Goal: Information Seeking & Learning: Find specific fact

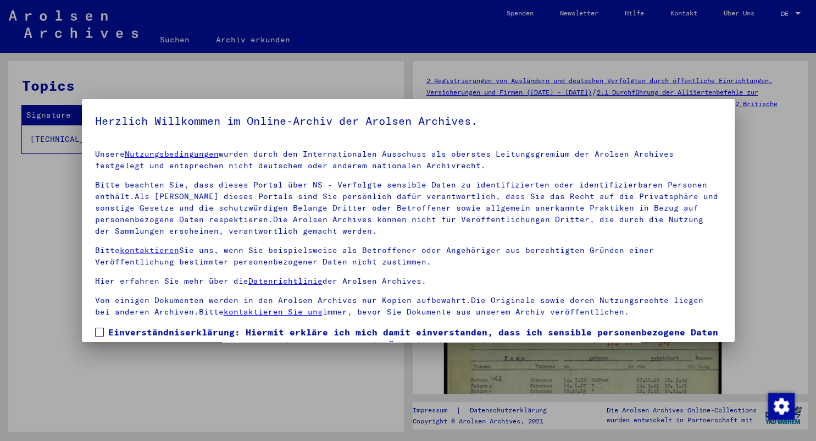
click at [98, 331] on span at bounding box center [99, 332] width 9 height 9
click at [115, 359] on div at bounding box center [408, 220] width 816 height 441
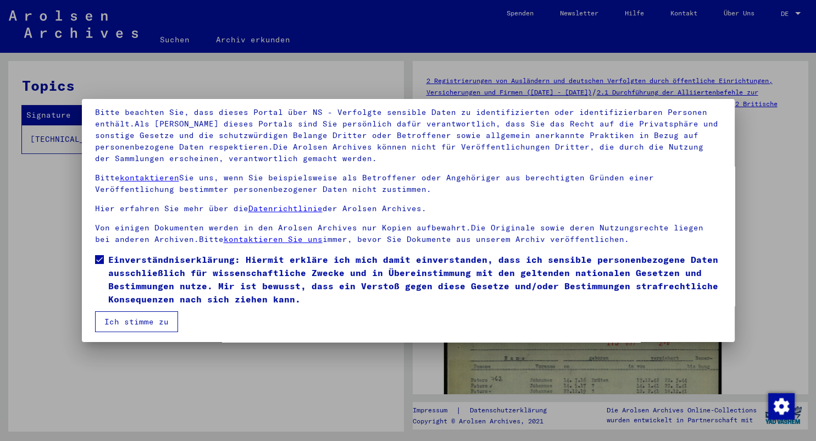
scroll to position [75, 0]
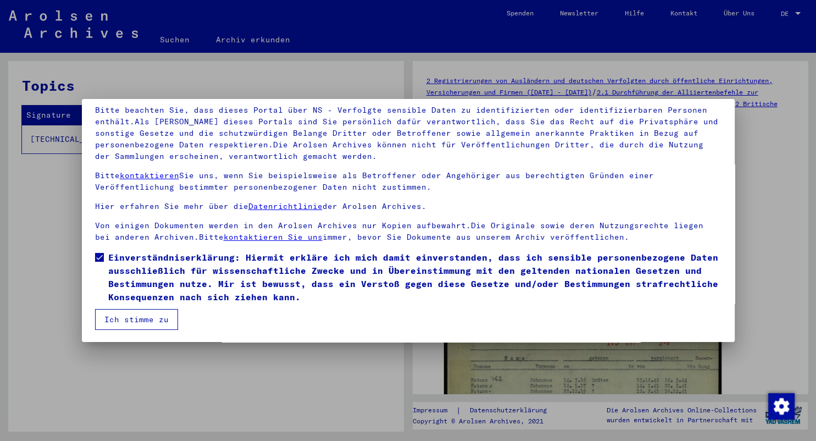
click at [122, 323] on button "Ich stimme zu" at bounding box center [136, 319] width 83 height 21
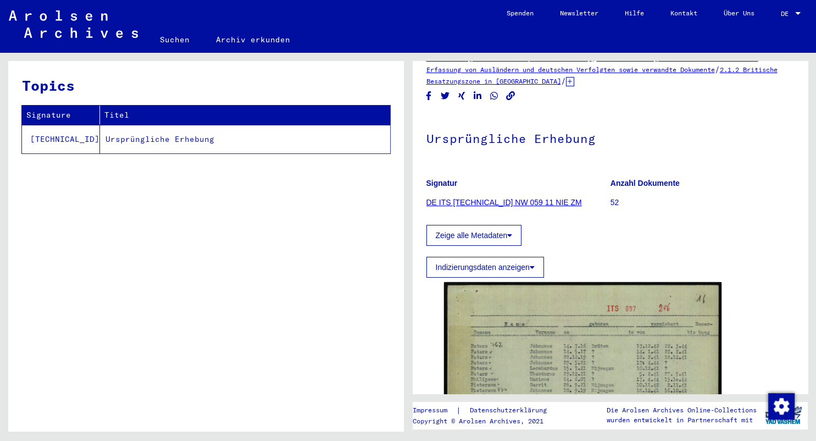
scroll to position [0, 0]
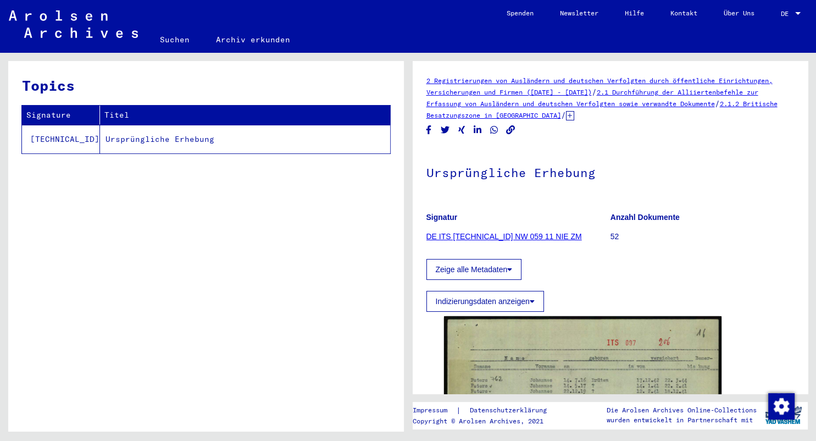
click at [153, 140] on td "Ursprüngliche Erhebung" at bounding box center [245, 139] width 290 height 29
click at [239, 148] on td "Ursprüngliche Erhebung" at bounding box center [245, 139] width 290 height 29
click at [243, 144] on td "Ursprüngliche Erhebung" at bounding box center [245, 139] width 290 height 29
click at [48, 145] on td "[TECHNICAL_ID]" at bounding box center [61, 139] width 78 height 29
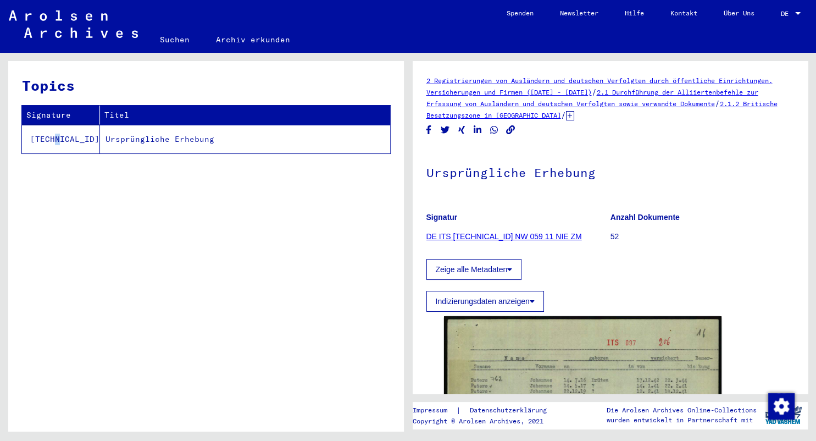
click at [48, 145] on td "[TECHNICAL_ID]" at bounding box center [61, 139] width 78 height 29
click at [38, 140] on td "[TECHNICAL_ID]" at bounding box center [61, 139] width 78 height 29
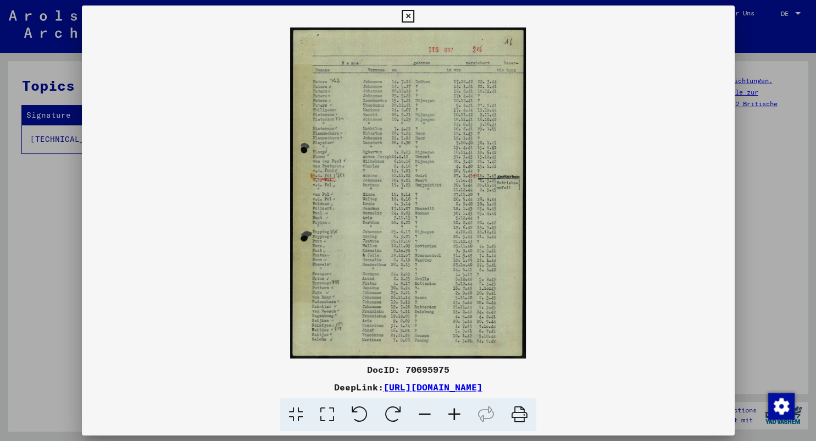
click at [326, 417] on icon at bounding box center [327, 415] width 31 height 34
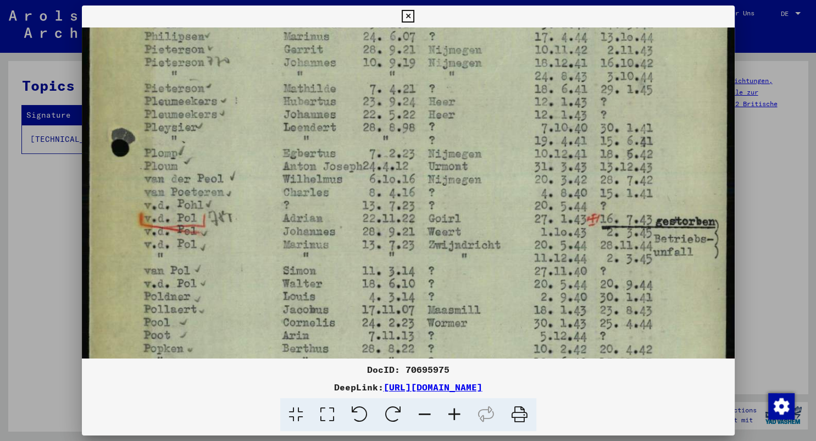
scroll to position [215, 0]
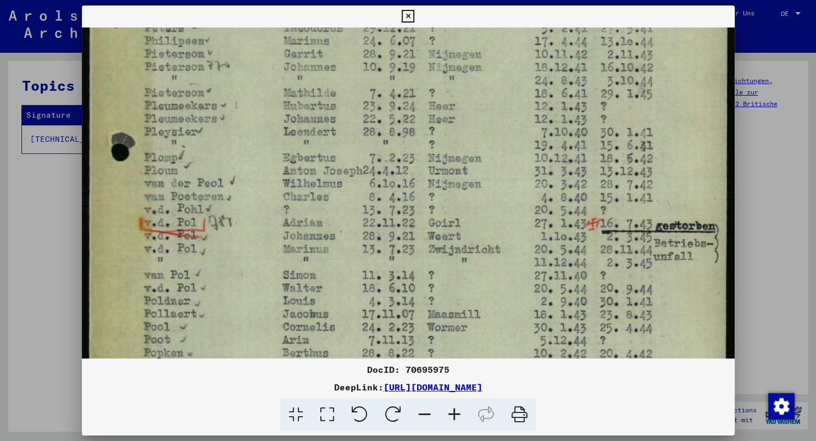
drag, startPoint x: 472, startPoint y: 342, endPoint x: 471, endPoint y: 128, distance: 214.3
click at [471, 128] on img at bounding box center [408, 271] width 653 height 917
click at [414, 16] on icon at bounding box center [408, 16] width 13 height 13
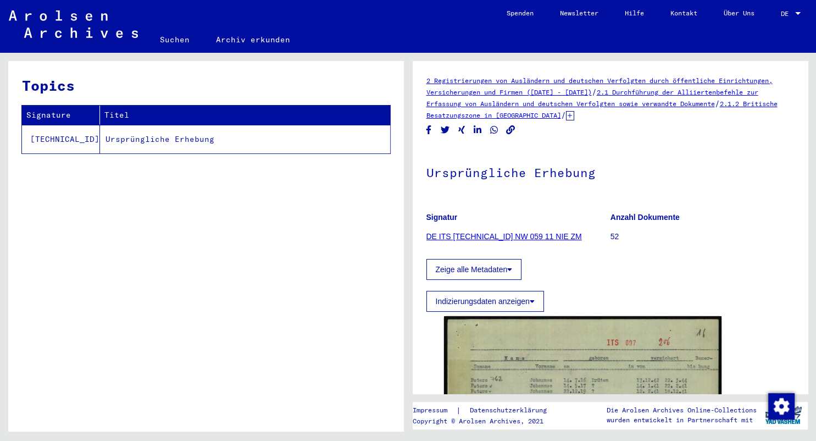
click at [178, 40] on link "Suchen" at bounding box center [175, 39] width 56 height 26
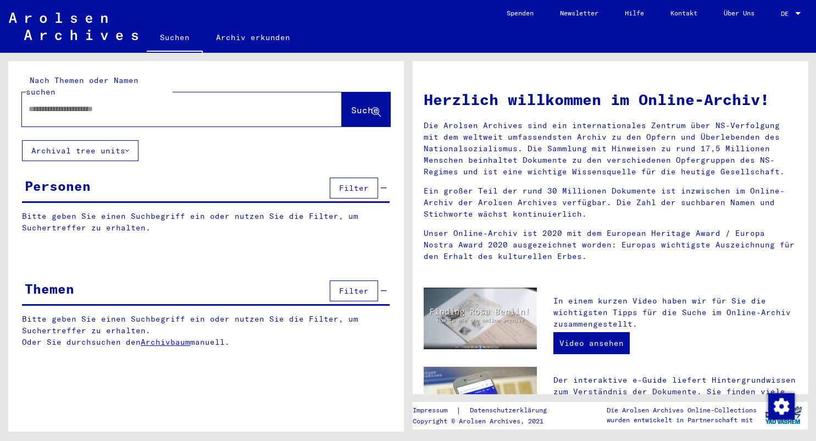
click at [160, 103] on input "text" at bounding box center [169, 109] width 280 height 12
click at [351, 105] on span "Suche" at bounding box center [366, 111] width 30 height 12
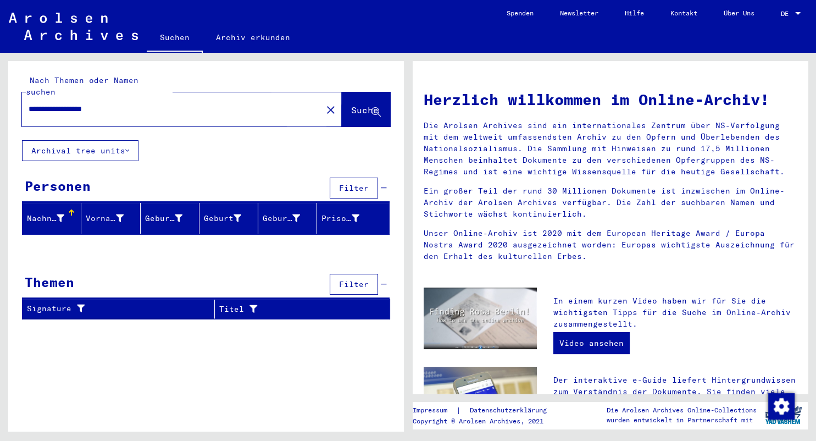
click at [351, 104] on span "Suche" at bounding box center [364, 109] width 27 height 11
click at [37, 213] on div "Nachname" at bounding box center [45, 219] width 37 height 12
click at [124, 103] on input "**********" at bounding box center [169, 109] width 280 height 12
type input "*********"
click at [351, 104] on span "Suche" at bounding box center [364, 109] width 27 height 11
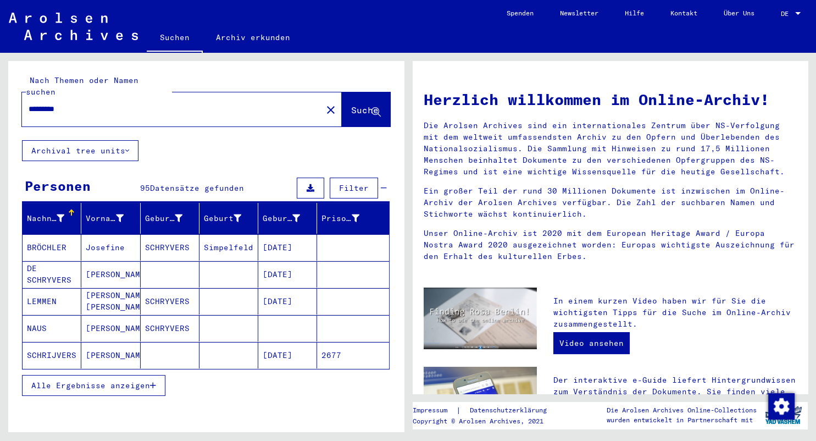
click at [93, 380] on span "Alle Ergebnisse anzeigen" at bounding box center [90, 385] width 119 height 10
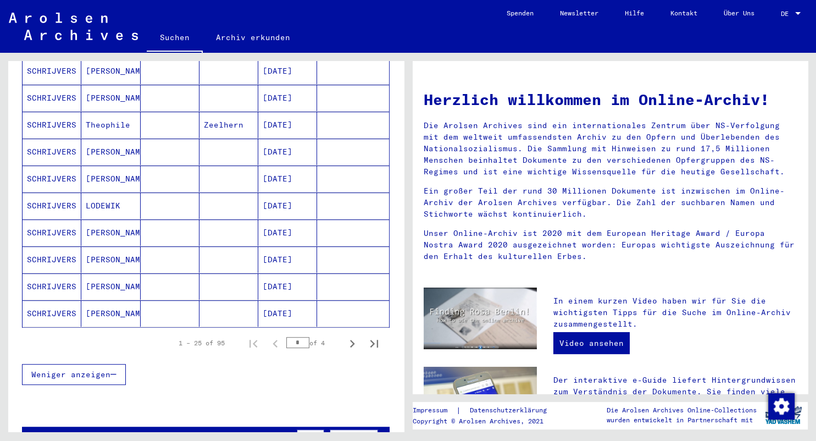
scroll to position [607, 0]
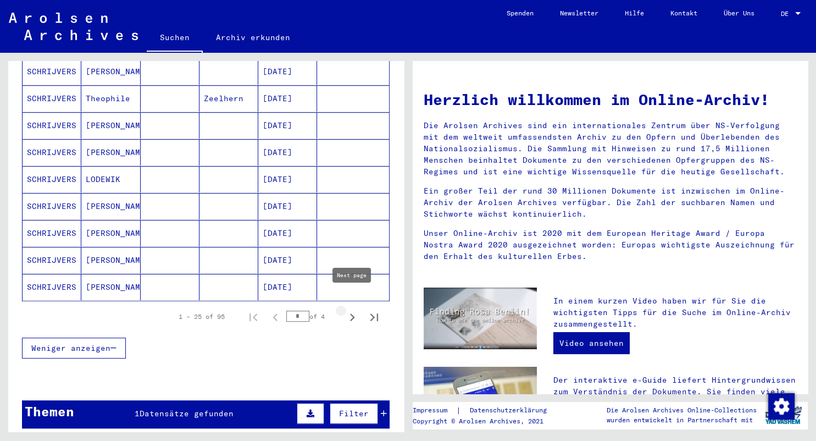
click at [352, 313] on icon "Next page" at bounding box center [352, 317] width 5 height 8
click at [354, 309] on icon "Next page" at bounding box center [352, 316] width 15 height 15
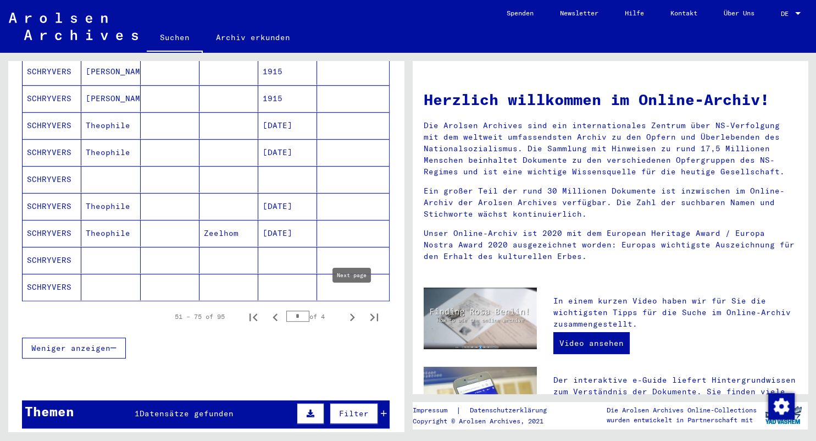
click at [354, 309] on icon "Next page" at bounding box center [352, 316] width 15 height 15
type input "*"
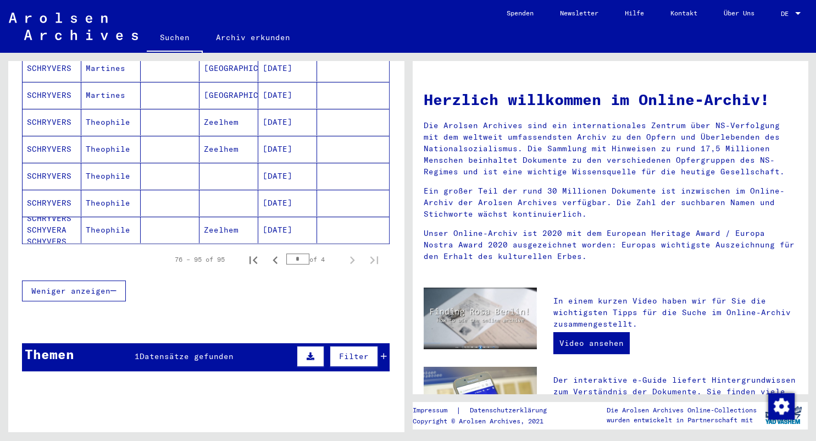
scroll to position [547, 0]
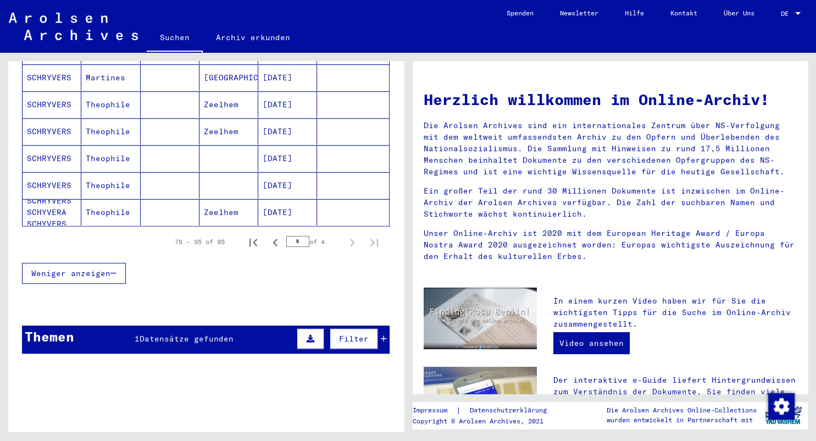
click at [314, 335] on icon at bounding box center [311, 339] width 8 height 8
click at [86, 358] on button at bounding box center [78, 368] width 35 height 21
click at [43, 358] on button at bounding box center [38, 368] width 35 height 21
click at [262, 257] on div "Weniger anzeigen" at bounding box center [206, 273] width 368 height 32
click at [226, 259] on div "Weniger anzeigen" at bounding box center [206, 273] width 368 height 32
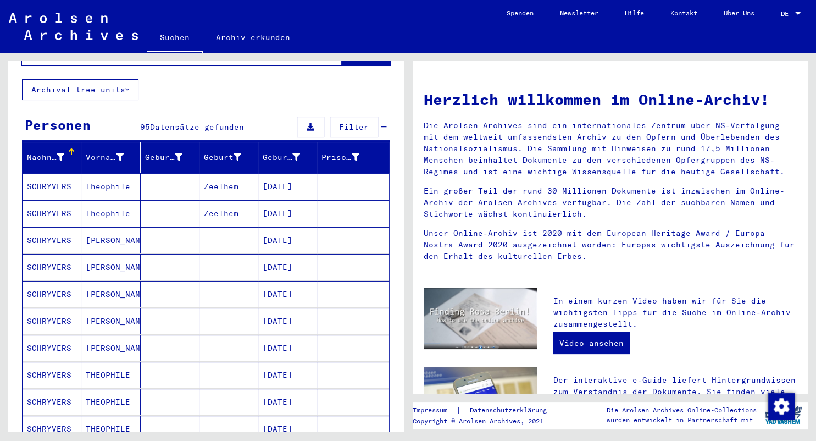
scroll to position [0, 0]
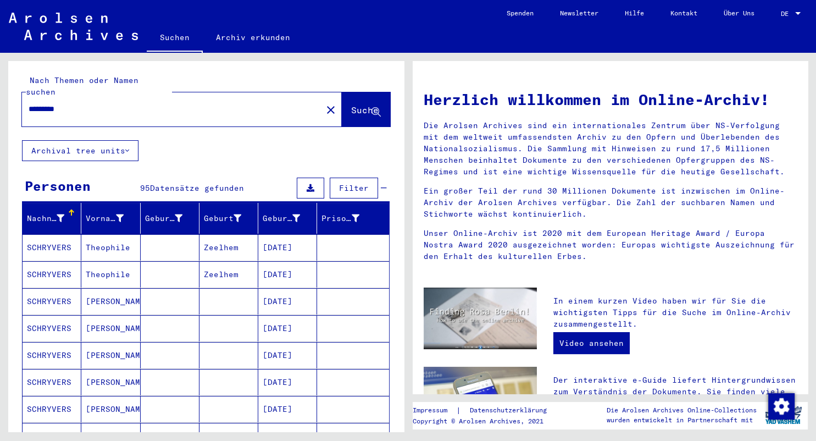
drag, startPoint x: 72, startPoint y: 100, endPoint x: -9, endPoint y: 96, distance: 81.4
click at [29, 103] on input "*********" at bounding box center [169, 109] width 280 height 12
type input "*******"
click at [351, 104] on span "Suche" at bounding box center [364, 109] width 27 height 11
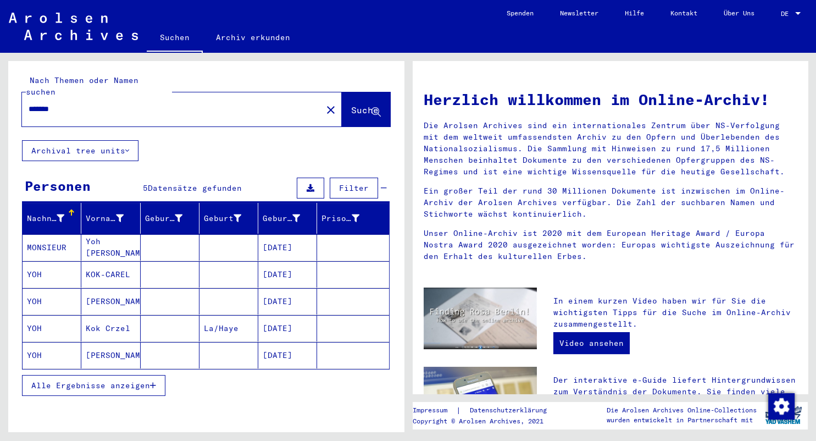
click at [300, 237] on mat-cell "[DATE]" at bounding box center [287, 247] width 59 height 26
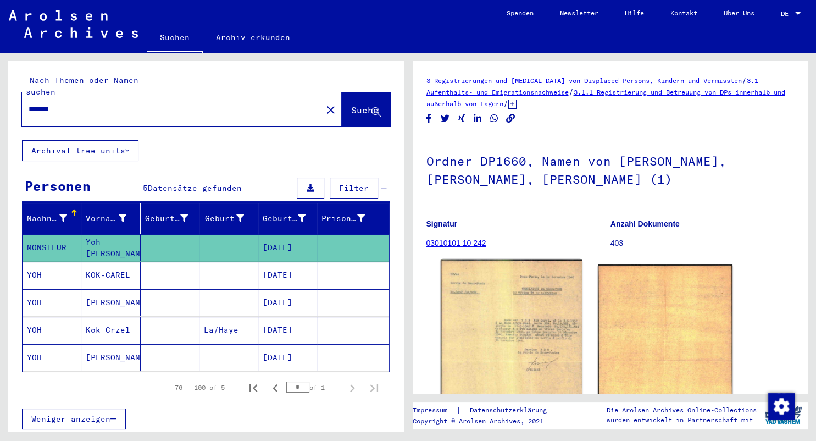
click at [491, 351] on img at bounding box center [510, 361] width 141 height 205
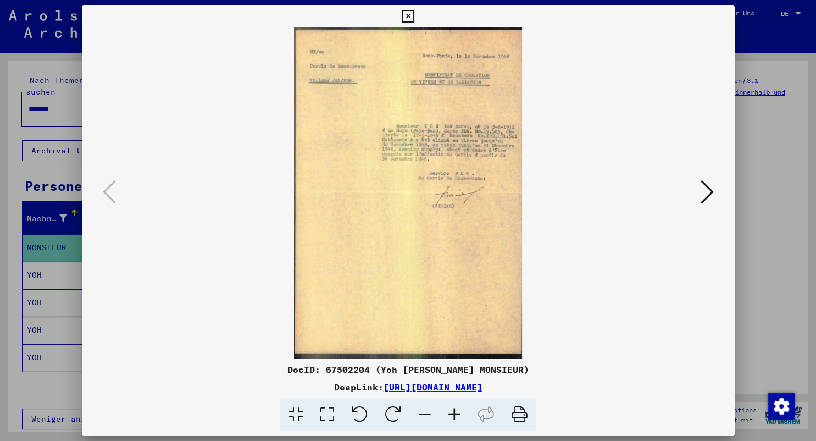
click at [329, 415] on icon at bounding box center [327, 415] width 31 height 34
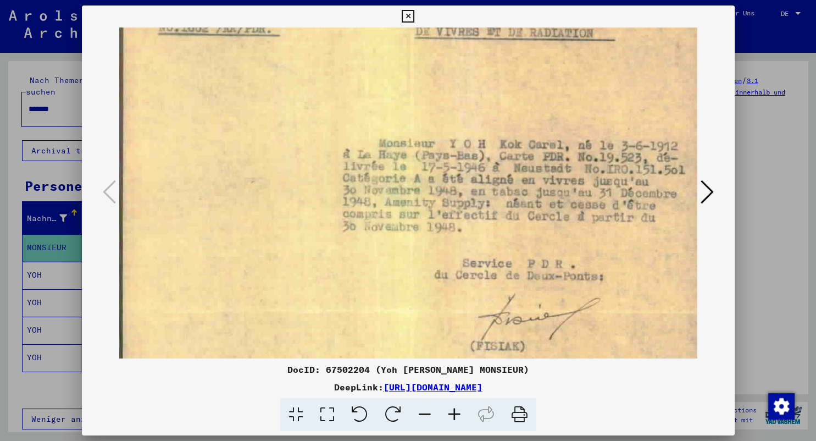
scroll to position [134, 0]
drag, startPoint x: 408, startPoint y: 243, endPoint x: 428, endPoint y: 112, distance: 132.9
click at [428, 112] on img at bounding box center [408, 312] width 578 height 839
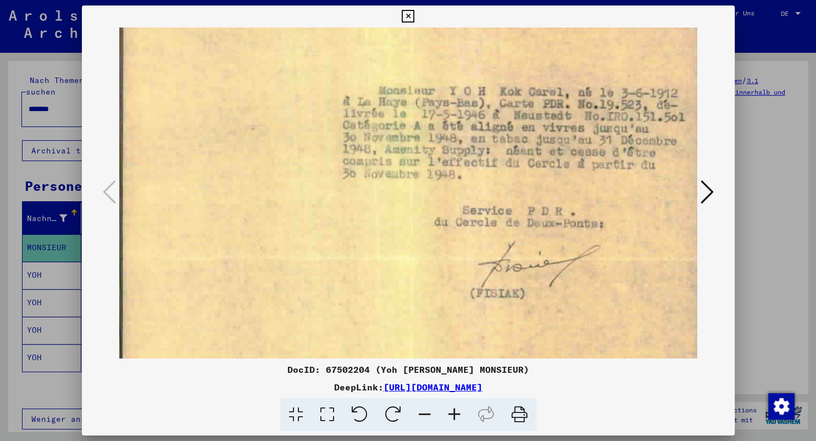
scroll to position [187, 0]
drag, startPoint x: 370, startPoint y: 290, endPoint x: 380, endPoint y: 240, distance: 50.3
click at [380, 240] on img at bounding box center [408, 260] width 578 height 839
click at [706, 183] on icon at bounding box center [707, 192] width 13 height 26
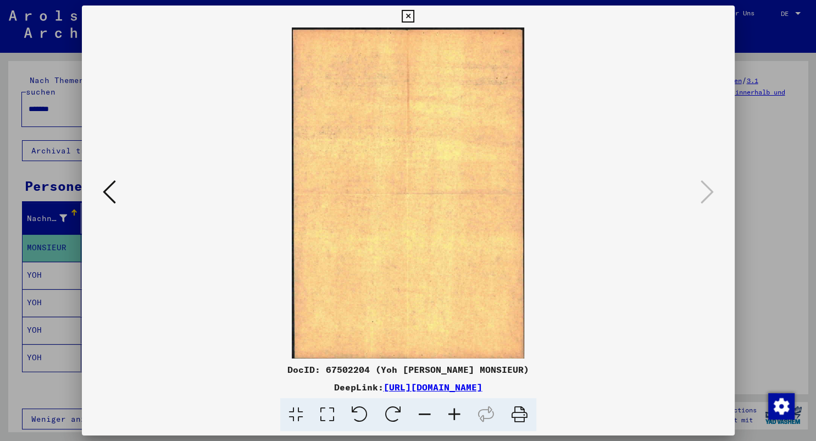
click at [414, 13] on icon at bounding box center [408, 16] width 13 height 13
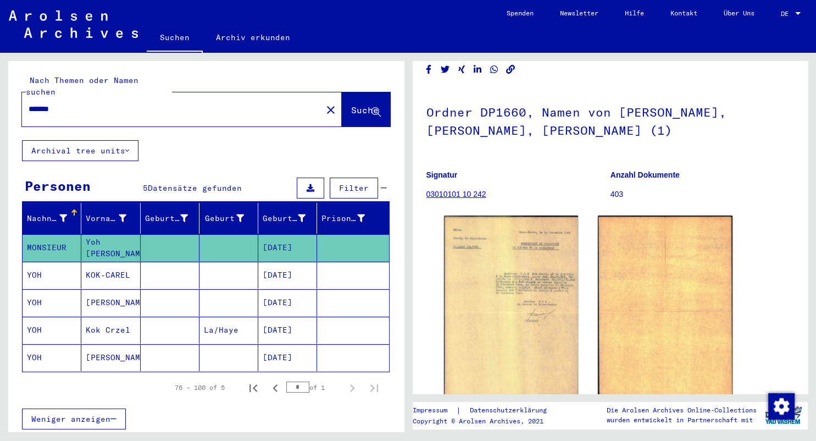
scroll to position [24, 0]
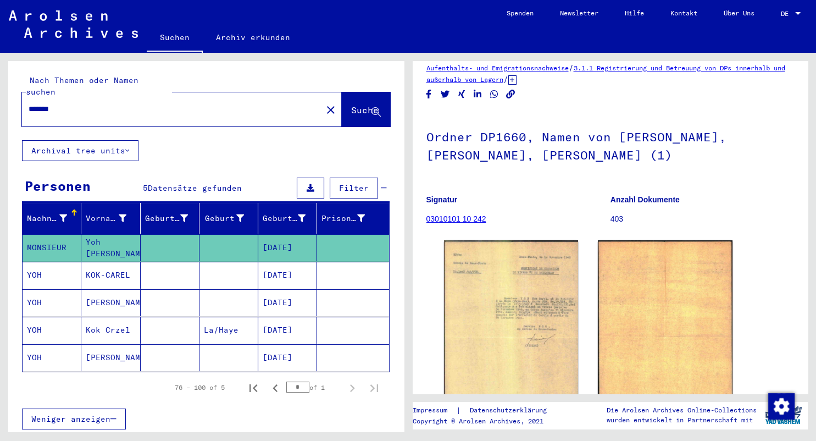
click at [297, 262] on mat-cell "[DATE]" at bounding box center [287, 275] width 59 height 27
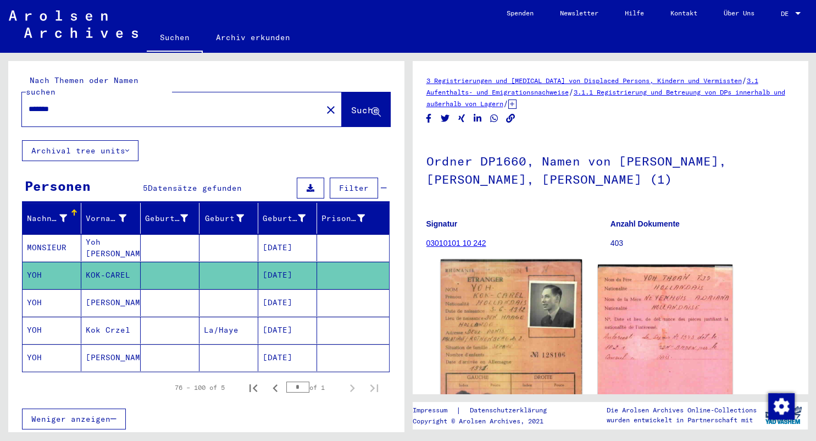
click at [494, 358] on img at bounding box center [510, 361] width 141 height 204
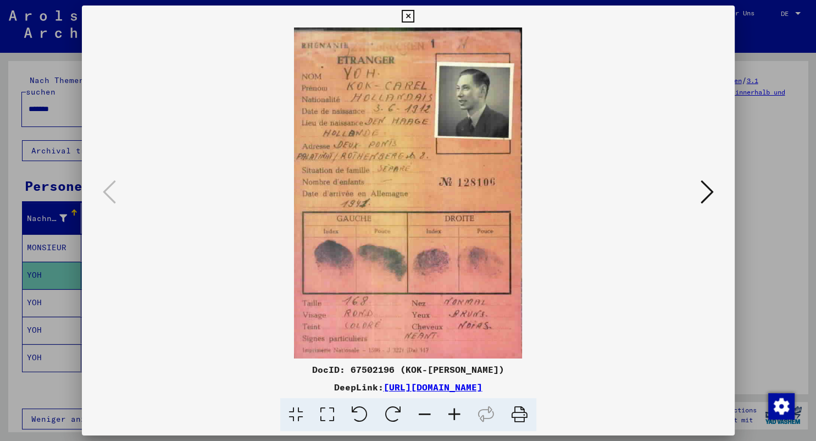
click at [712, 191] on icon at bounding box center [707, 192] width 13 height 26
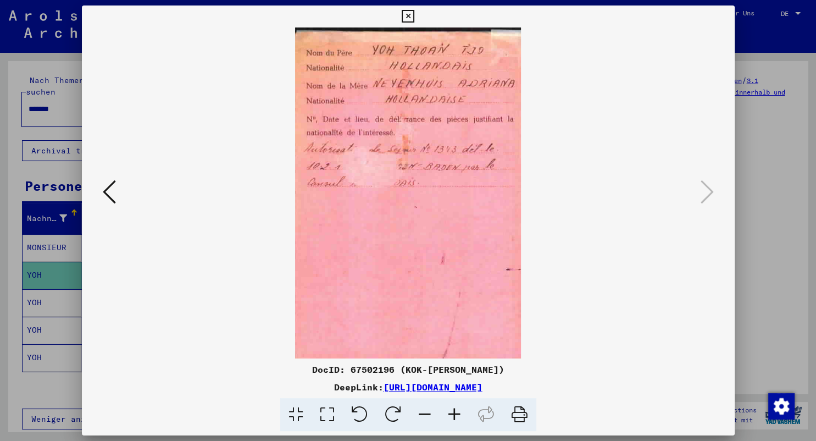
click at [414, 15] on icon at bounding box center [408, 16] width 13 height 13
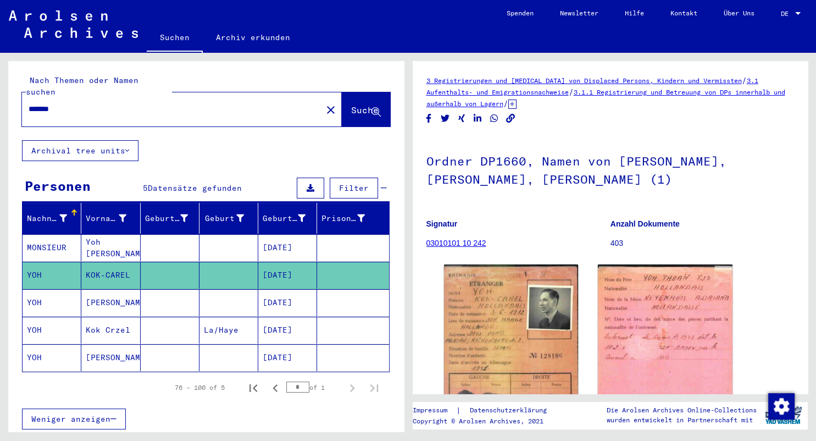
click at [299, 289] on mat-cell "[DATE]" at bounding box center [287, 302] width 59 height 27
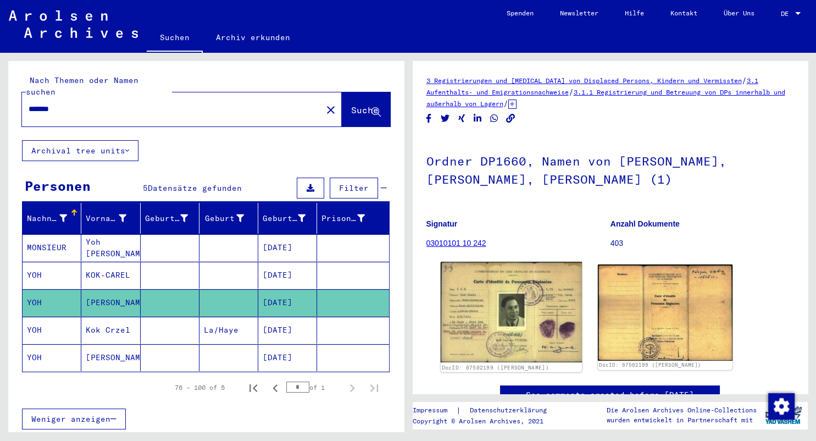
click at [520, 321] on img at bounding box center [510, 312] width 141 height 101
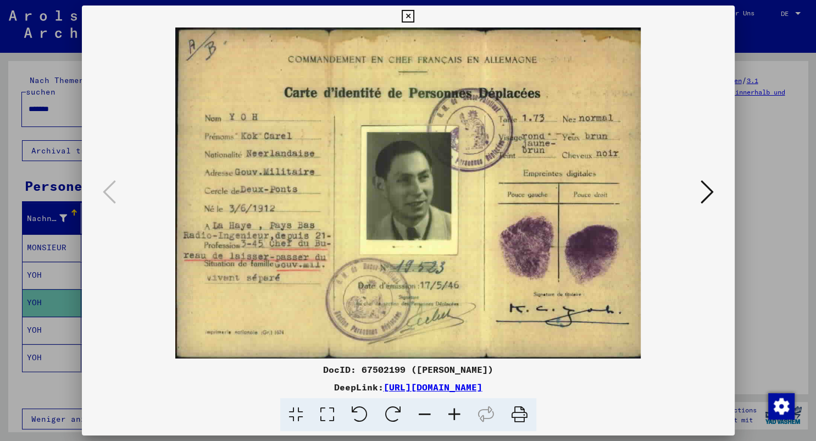
click at [712, 193] on icon at bounding box center [707, 192] width 13 height 26
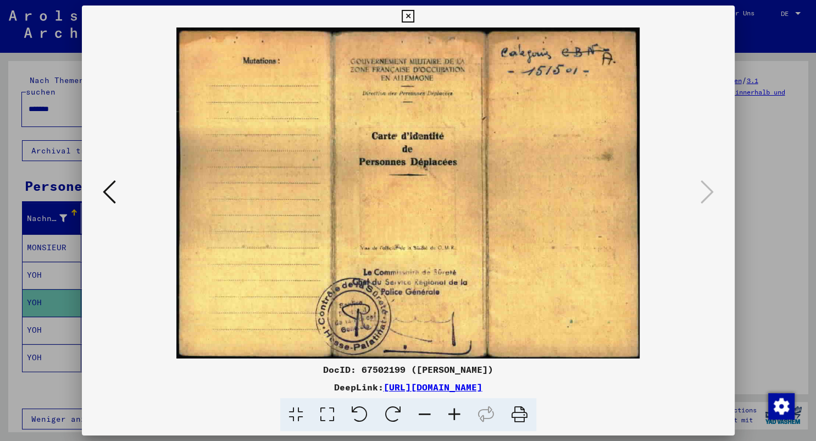
click at [103, 190] on icon at bounding box center [109, 192] width 13 height 26
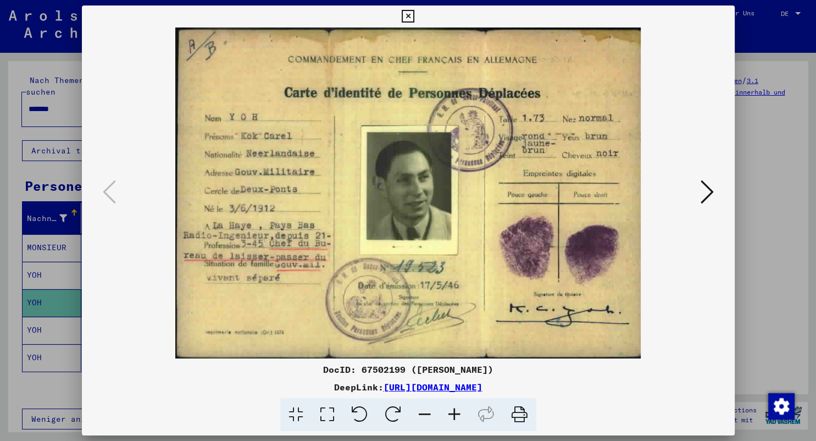
click at [458, 389] on link "[URL][DOMAIN_NAME]" at bounding box center [433, 386] width 99 height 11
